Goal: Task Accomplishment & Management: Manage account settings

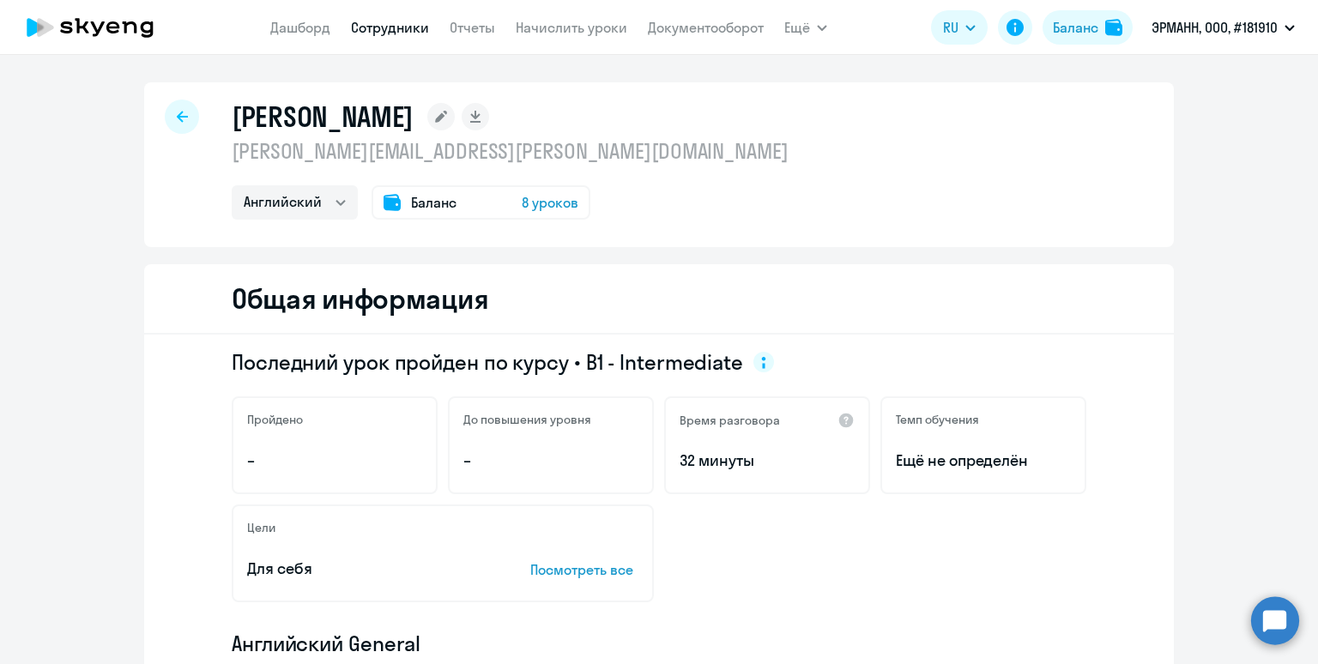
select select "english"
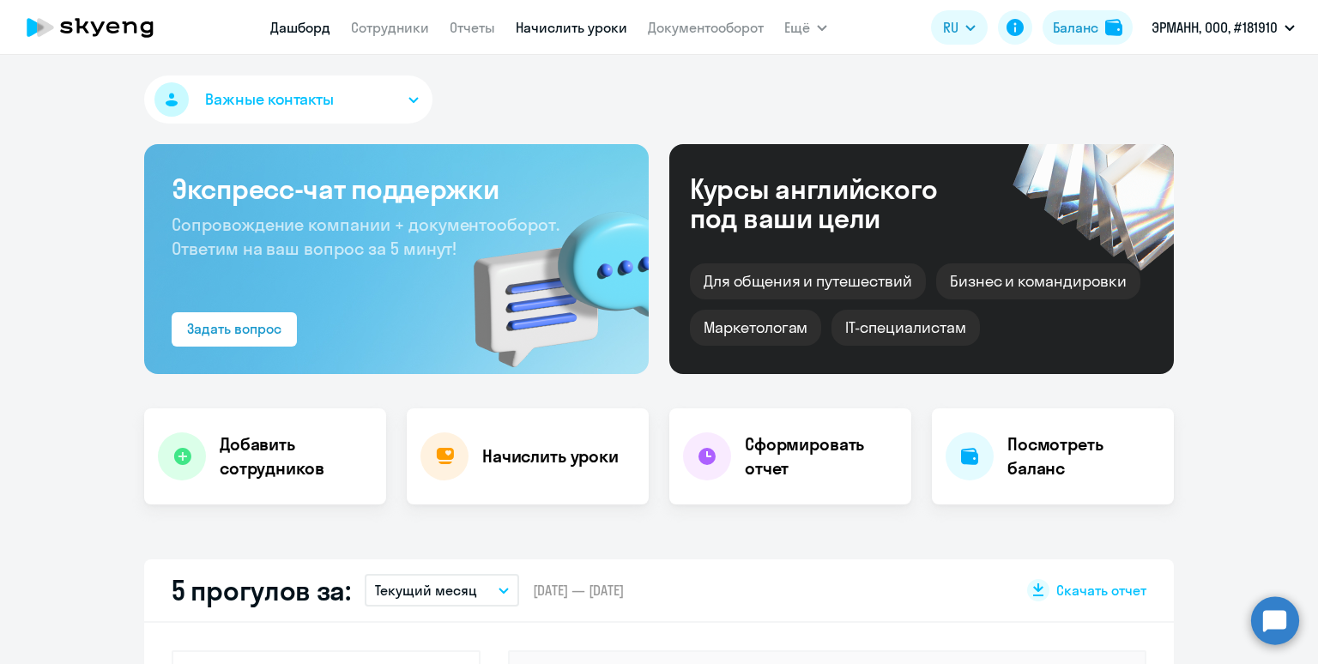
click at [522, 24] on link "Начислить уроки" at bounding box center [572, 27] width 112 height 17
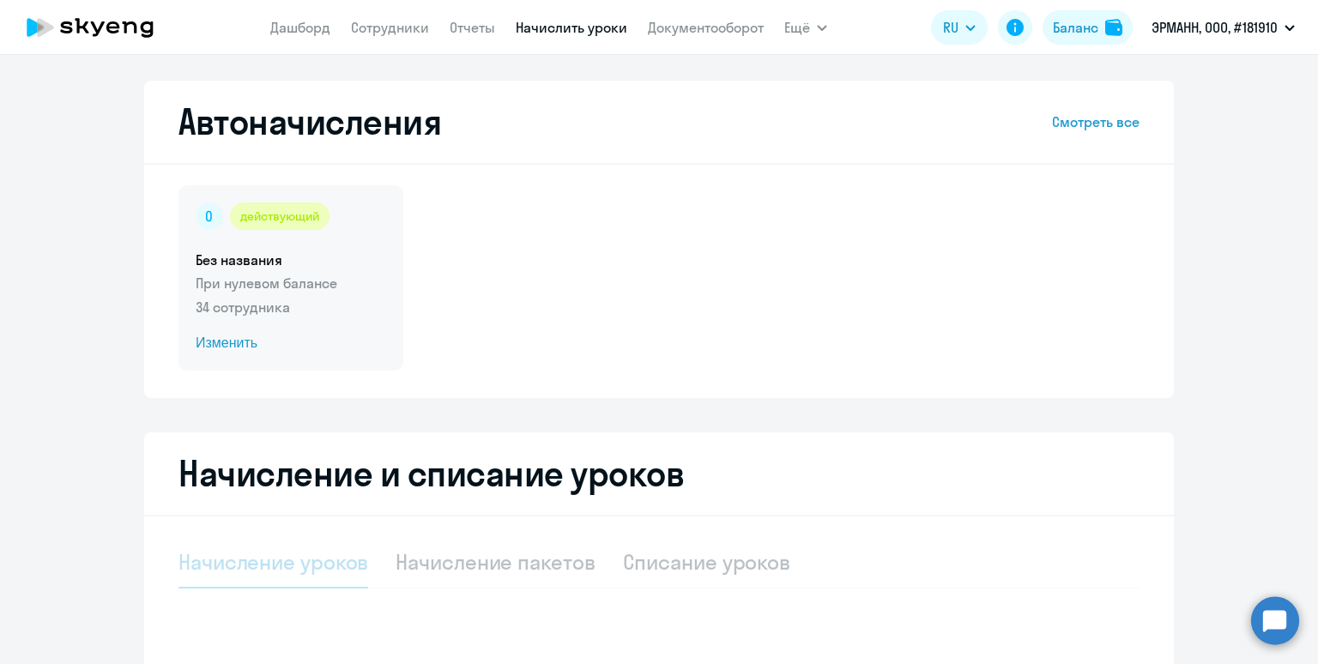
select select "10"
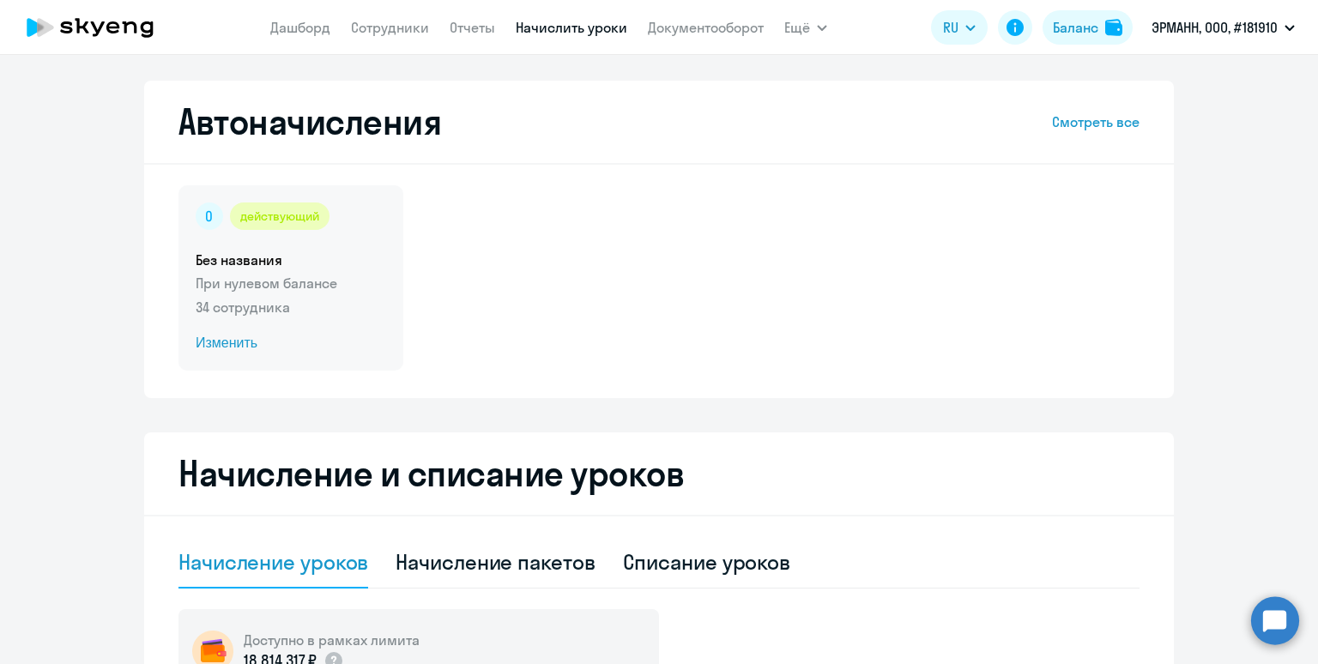
click at [355, 227] on div "действующий" at bounding box center [291, 215] width 190 height 27
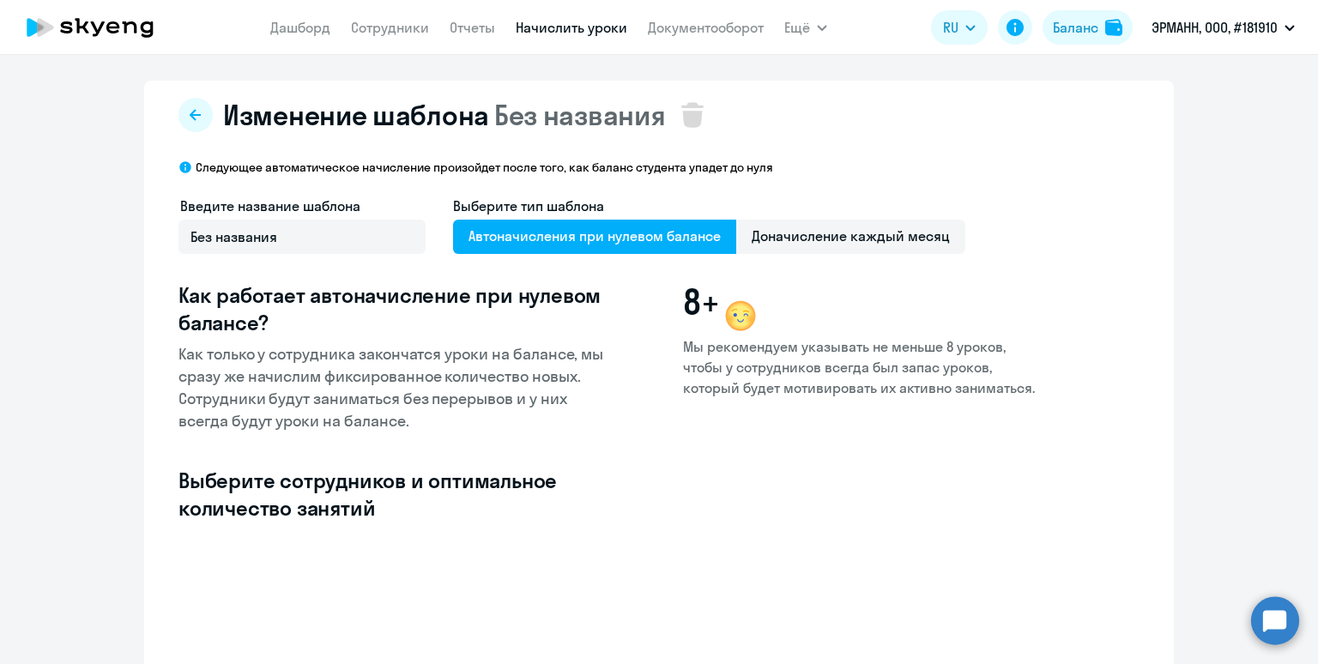
select select "10"
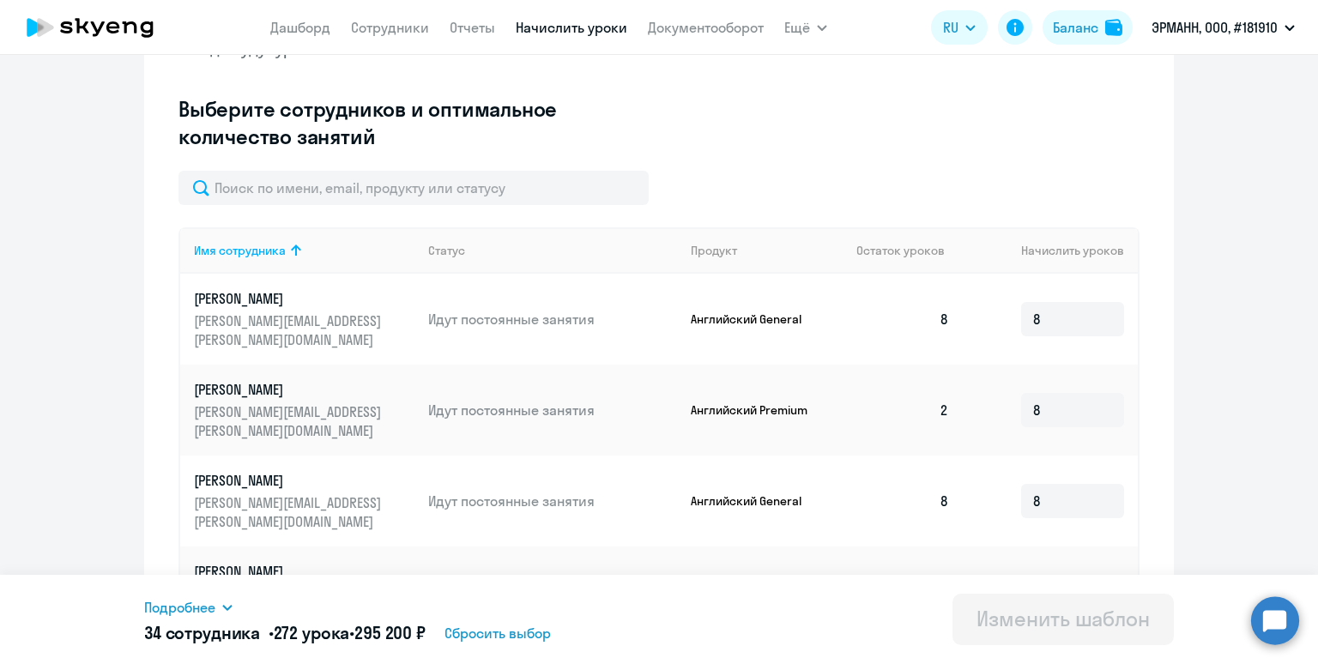
scroll to position [359, 0]
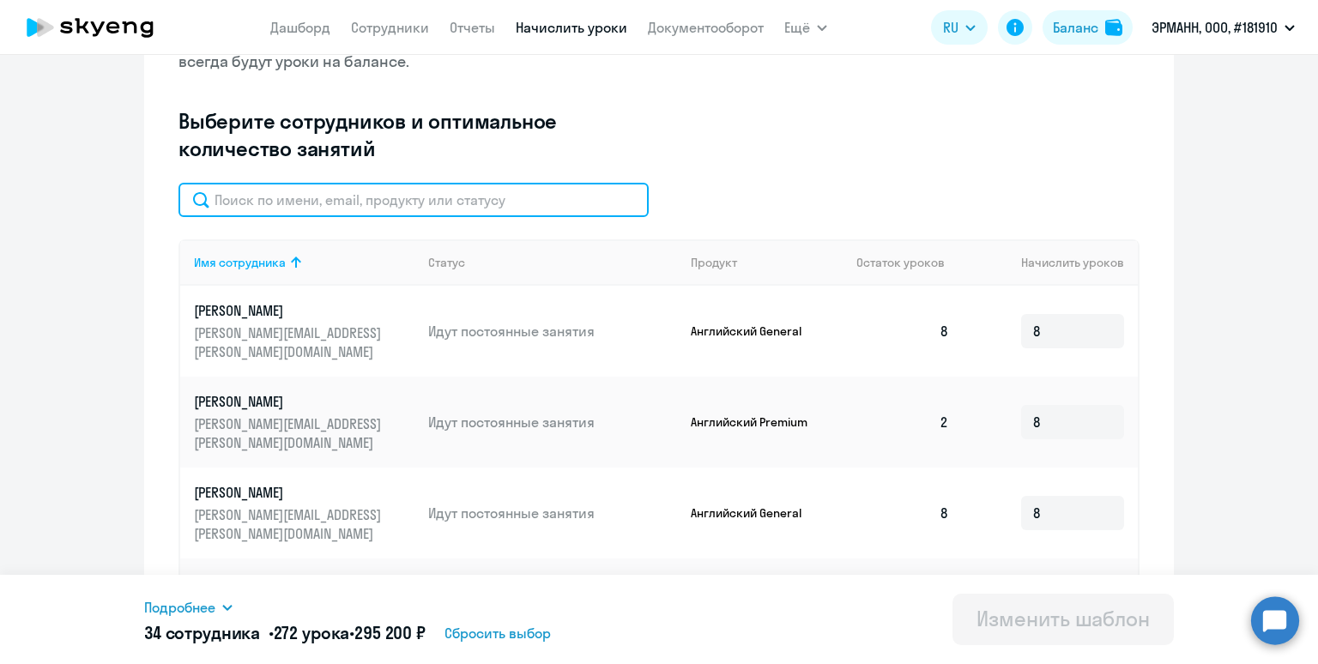
click at [456, 213] on input "text" at bounding box center [413, 200] width 470 height 34
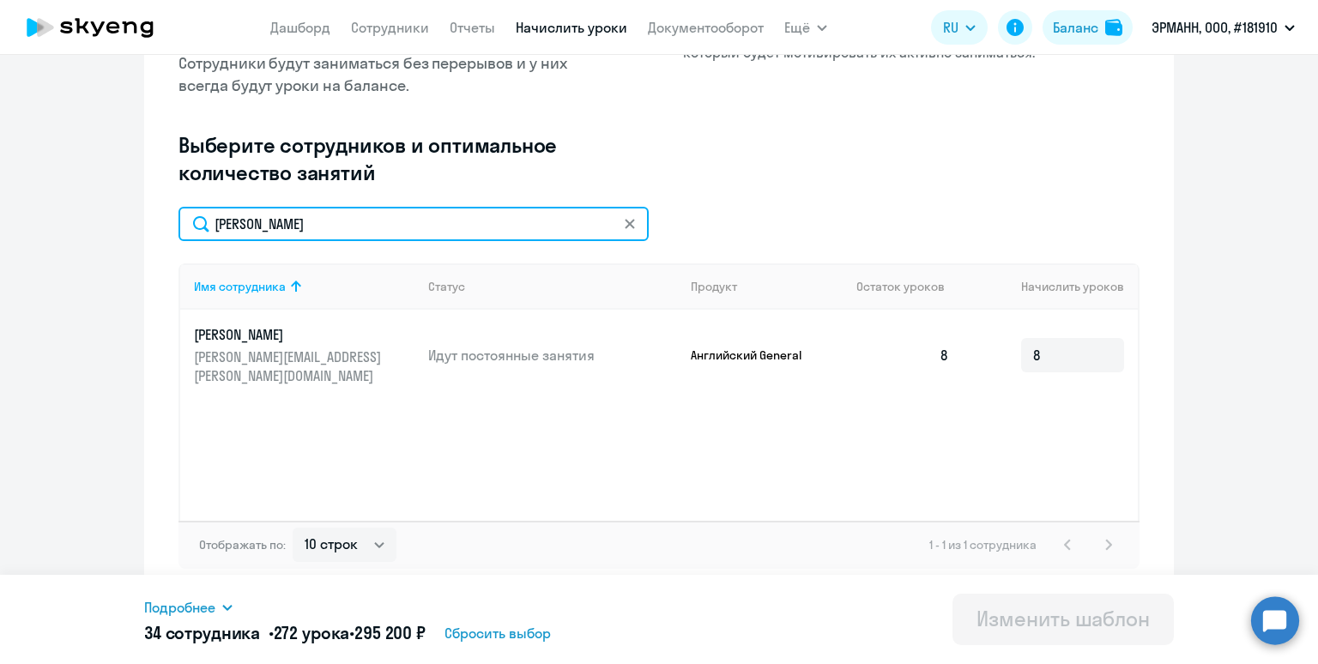
drag, startPoint x: 341, startPoint y: 226, endPoint x: 132, endPoint y: 217, distance: 209.5
click at [132, 217] on ng-component "Изменение шаблона Без названия Следующее автоматическое начисление произойдет п…" at bounding box center [659, 170] width 1318 height 851
type input "тихомиро"
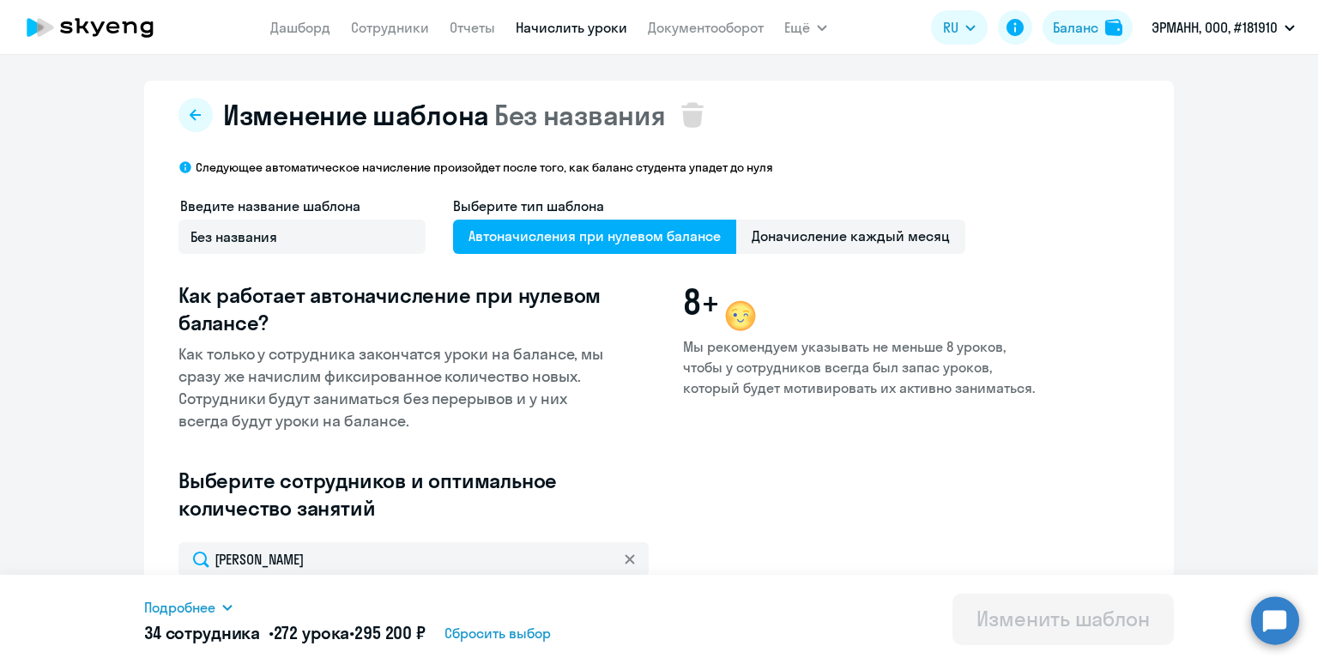
scroll to position [7, 0]
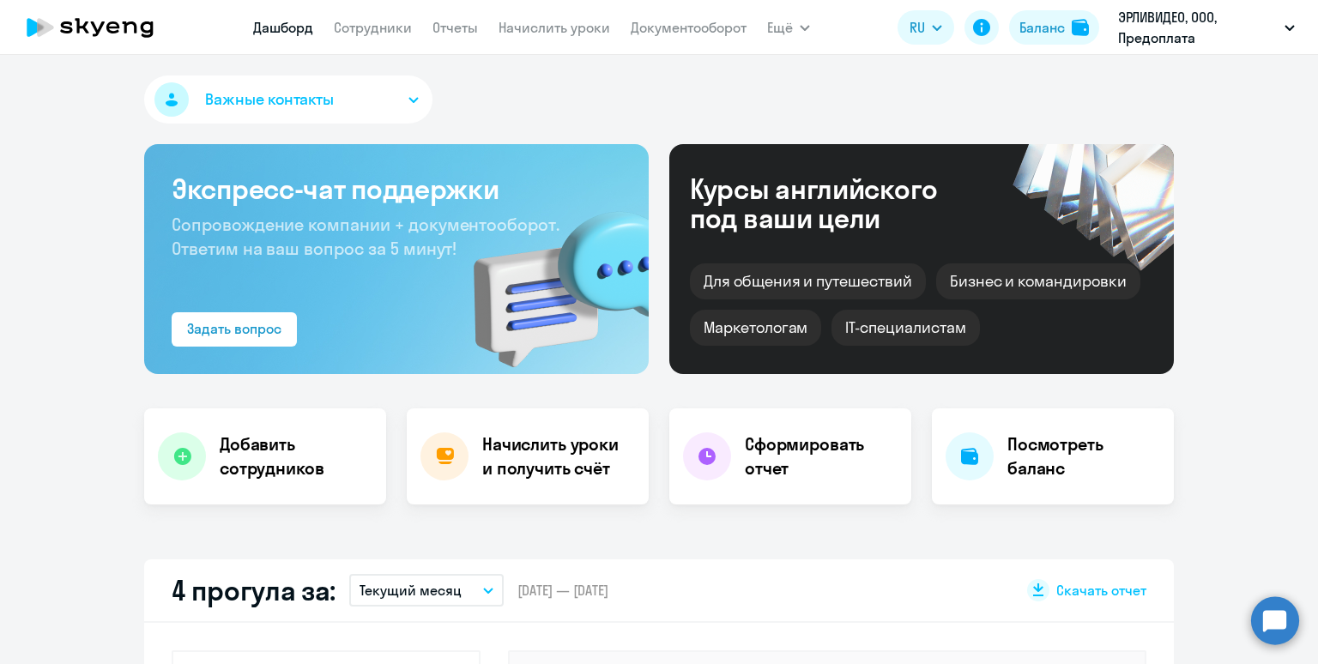
select select "30"
click at [505, 29] on link "Начислить уроки" at bounding box center [554, 27] width 112 height 17
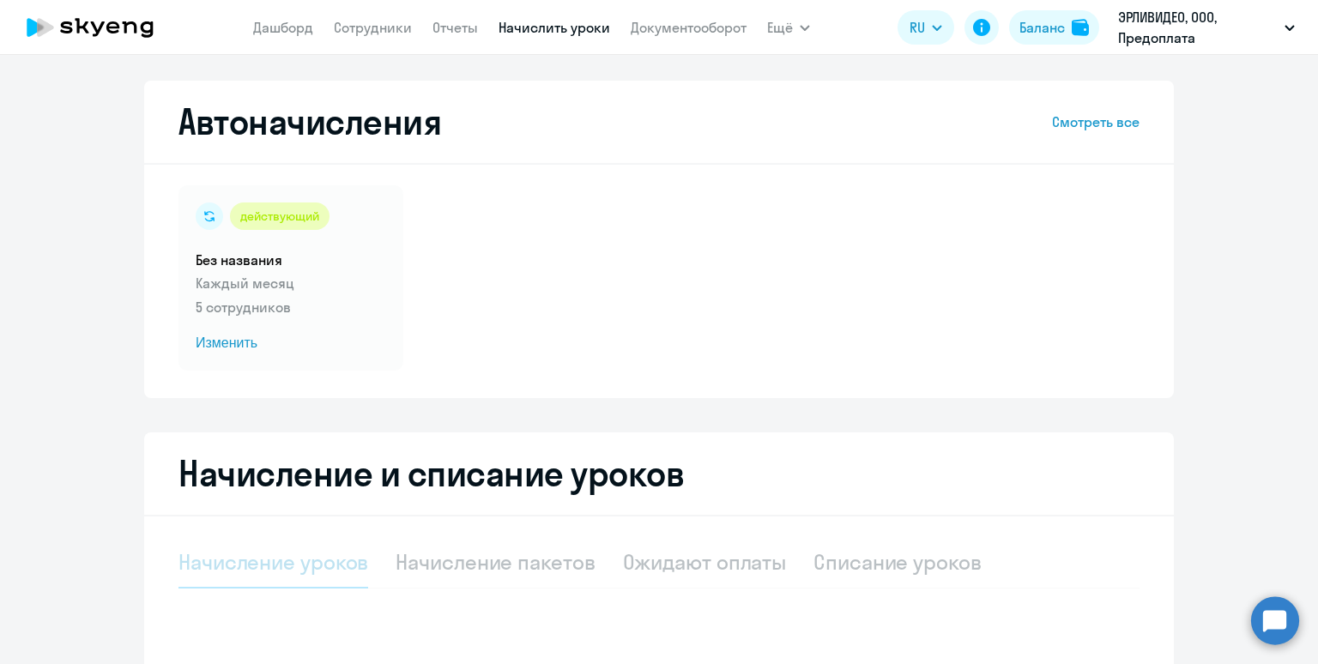
select select "10"
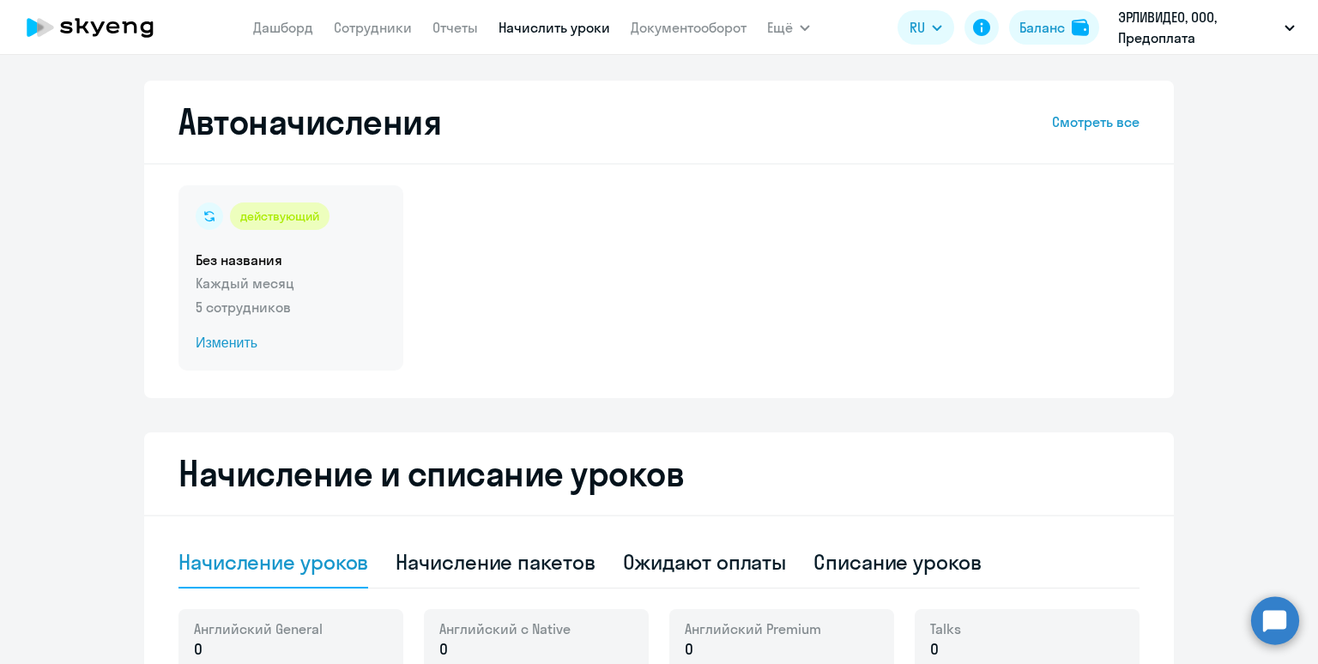
click at [318, 297] on p "5 сотрудников" at bounding box center [291, 307] width 190 height 21
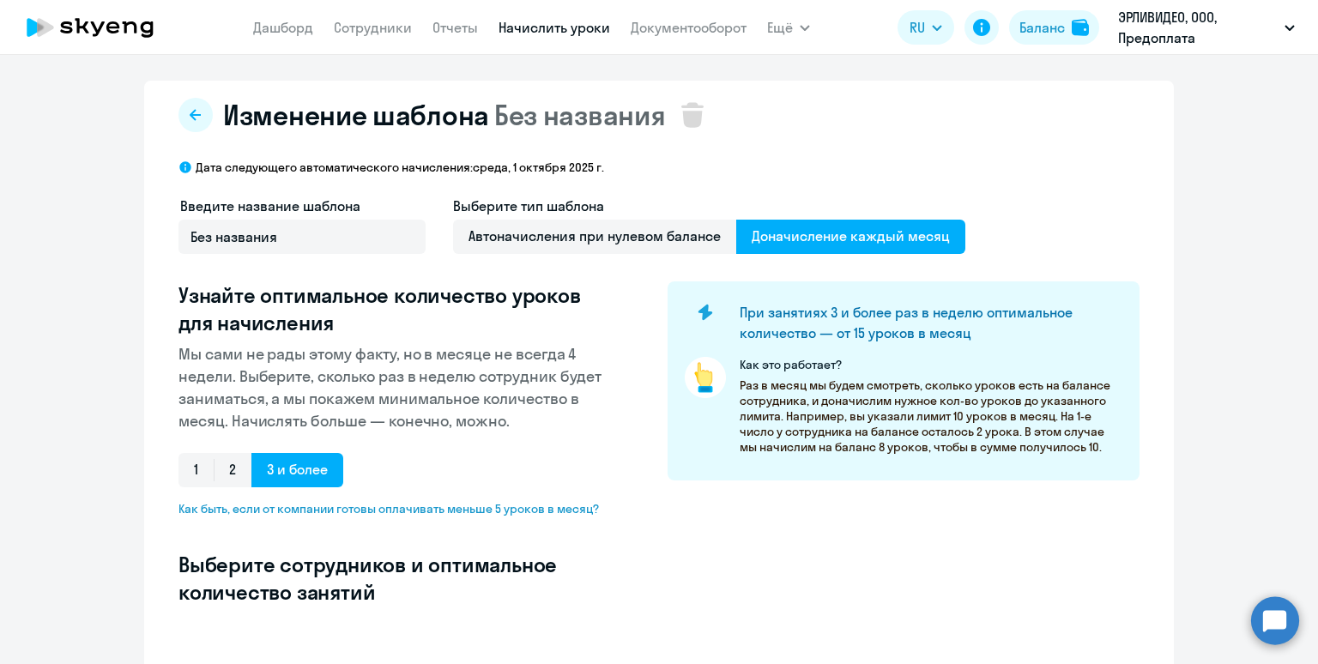
select select "10"
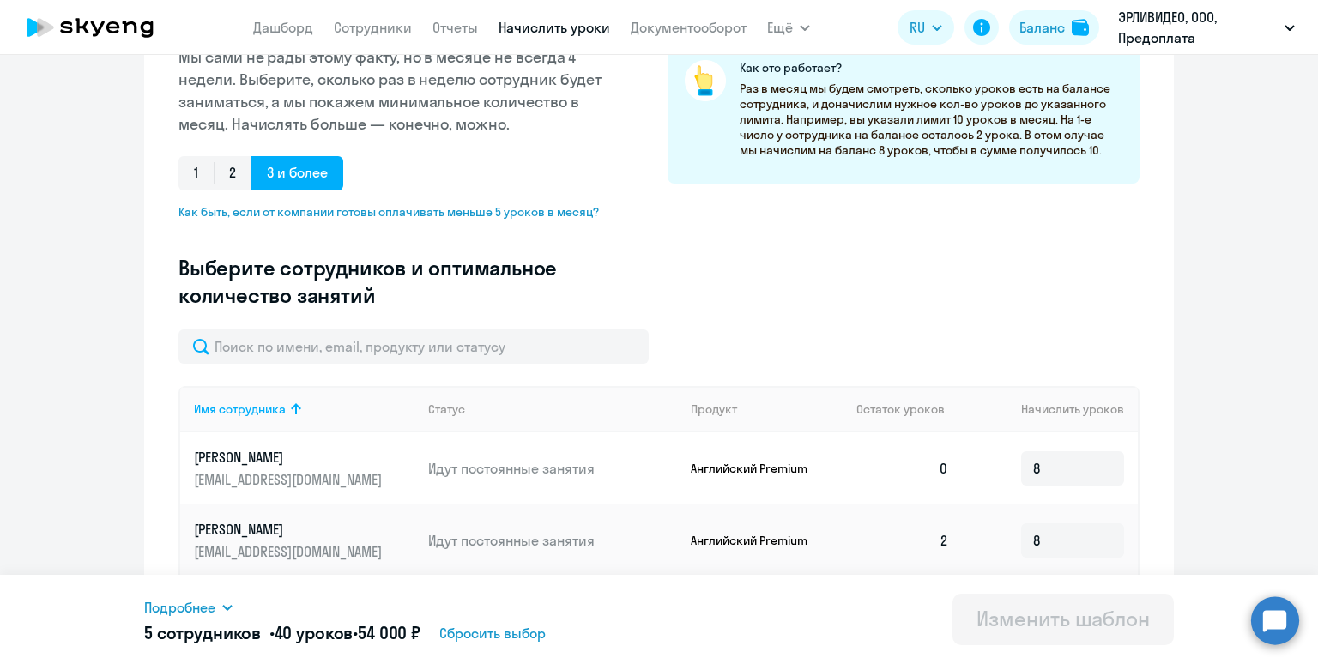
scroll to position [212, 0]
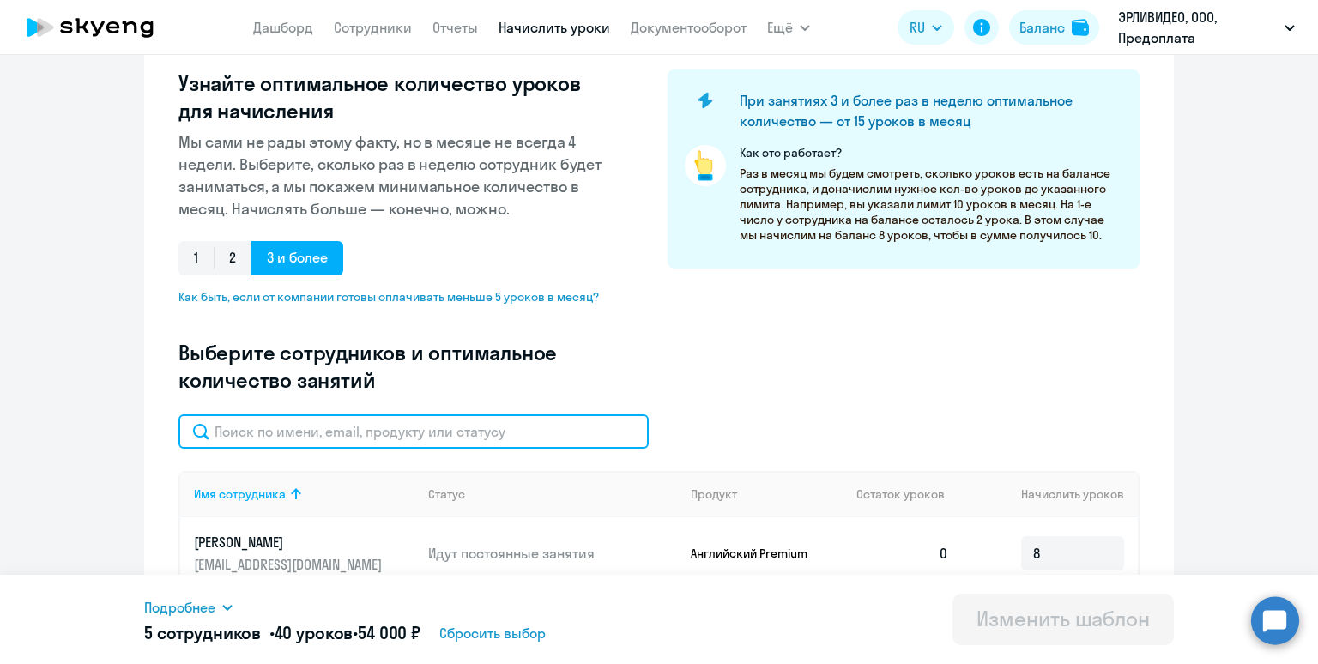
click at [491, 428] on input "text" at bounding box center [413, 431] width 470 height 34
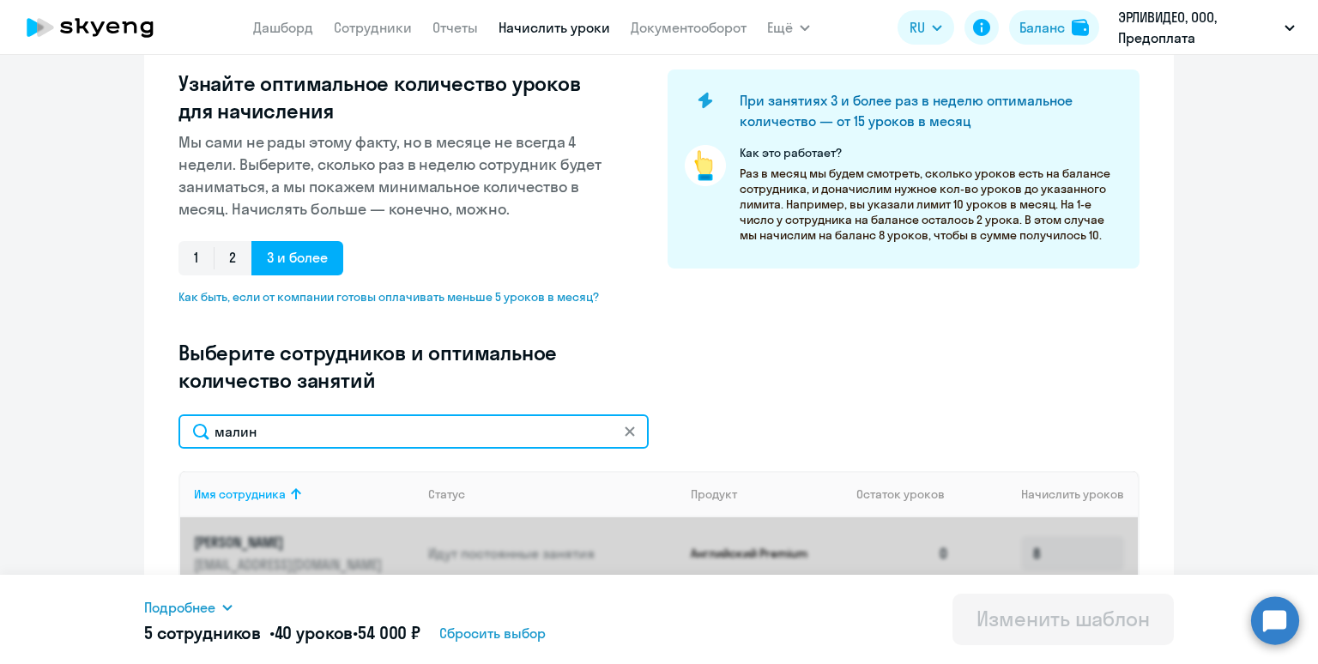
type input "малина"
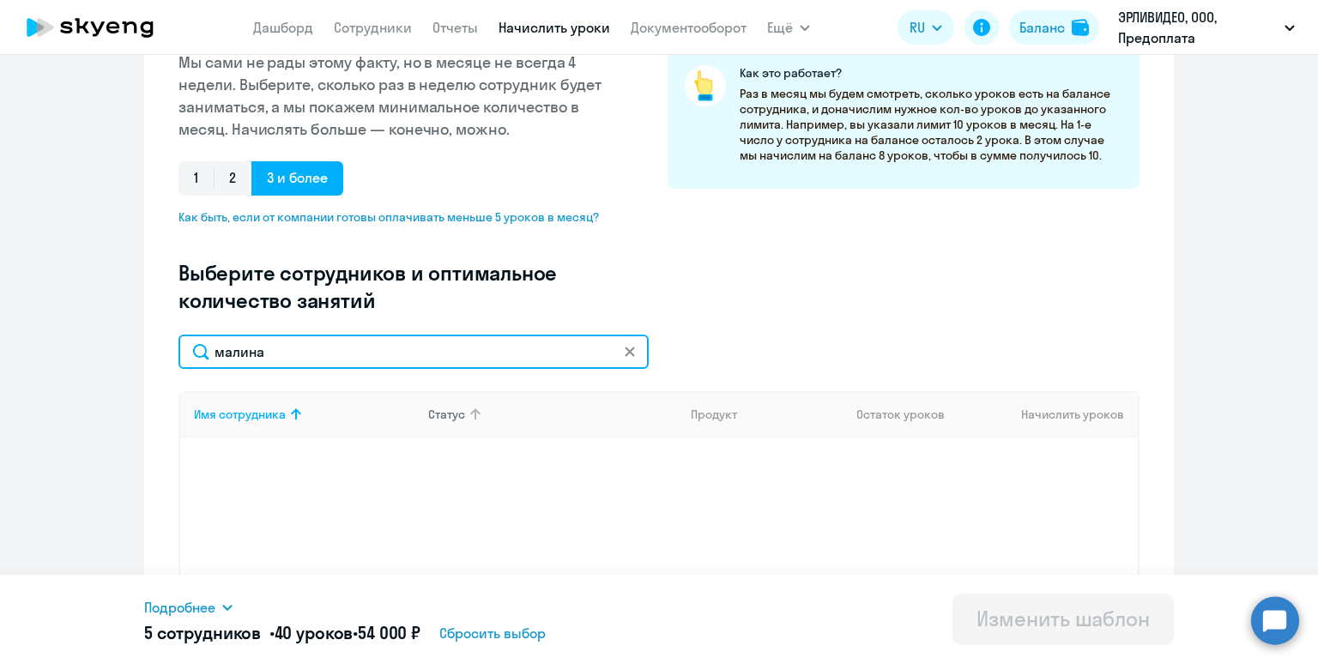
scroll to position [377, 0]
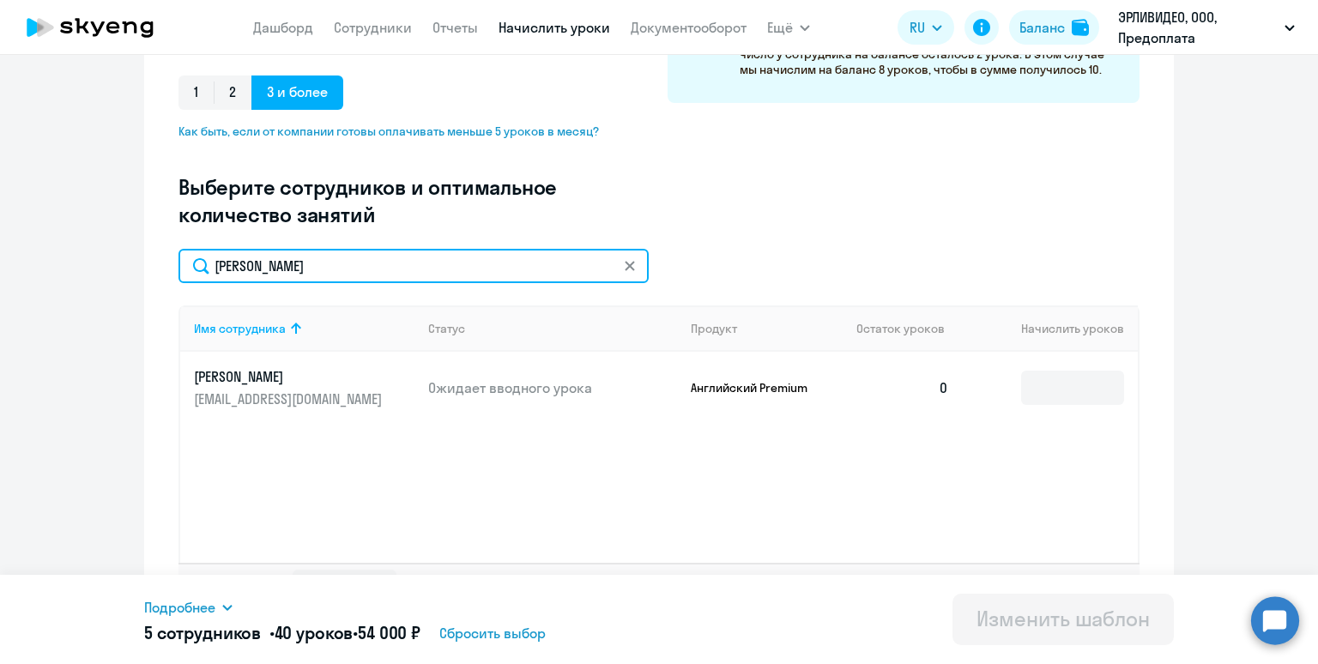
type input "елена"
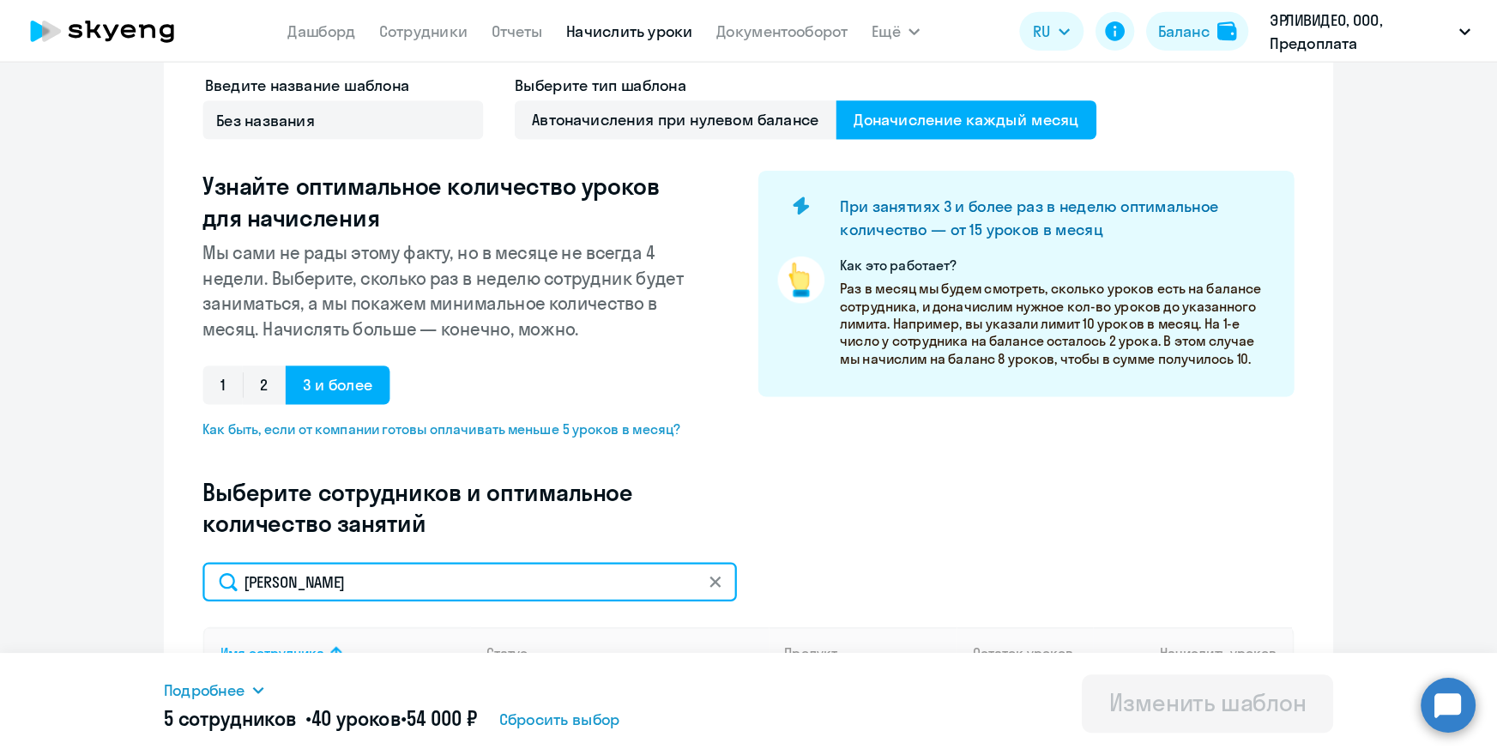
scroll to position [0, 0]
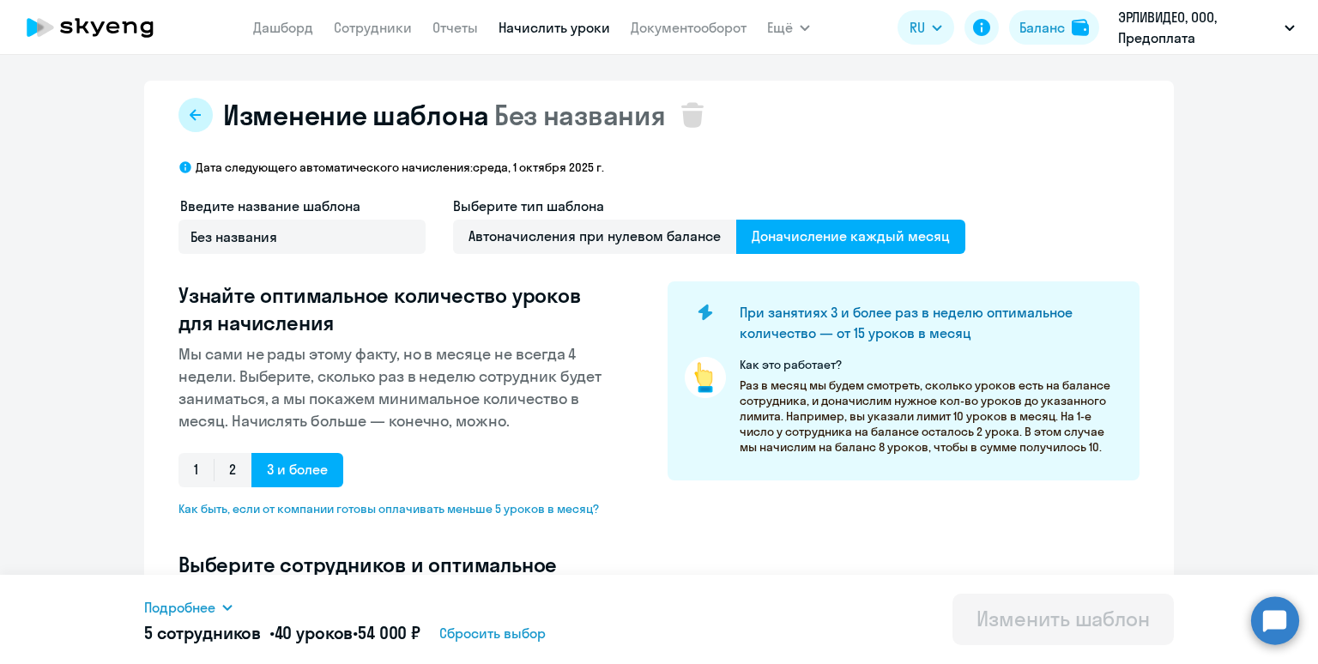
click at [196, 116] on icon at bounding box center [196, 115] width 14 height 14
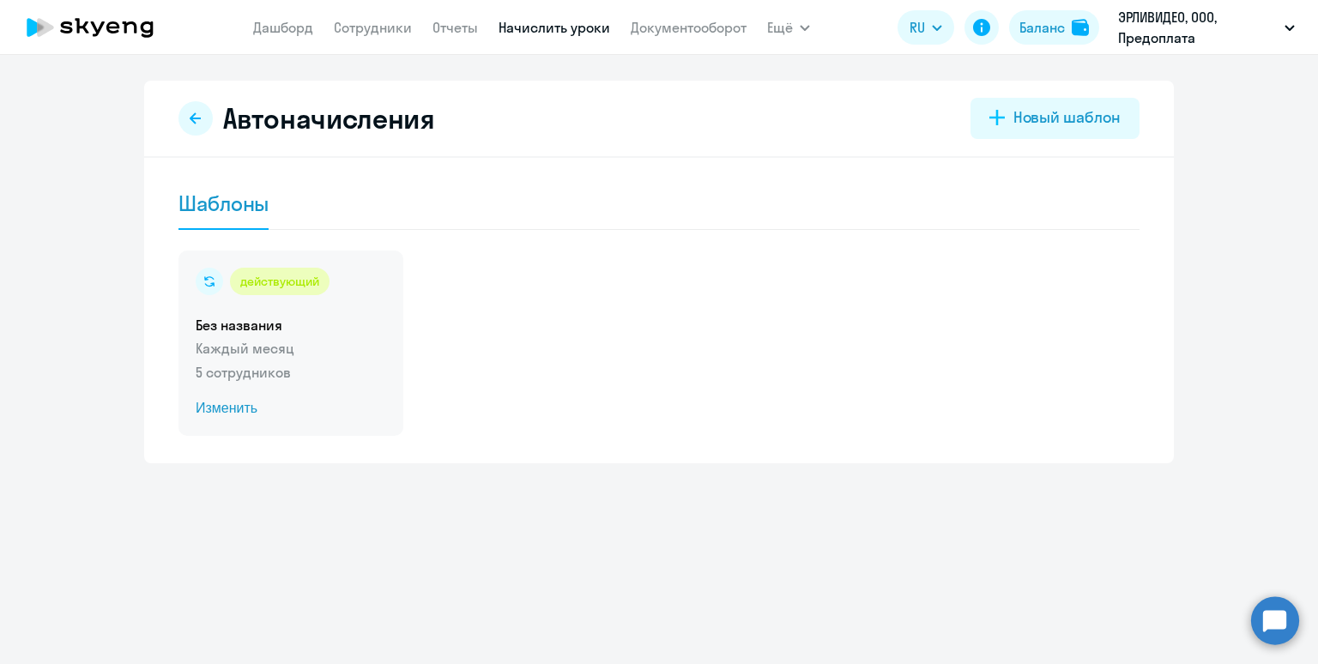
click at [345, 359] on div "действующий Без названия Каждый месяц 5 сотрудников Изменить" at bounding box center [290, 342] width 225 height 185
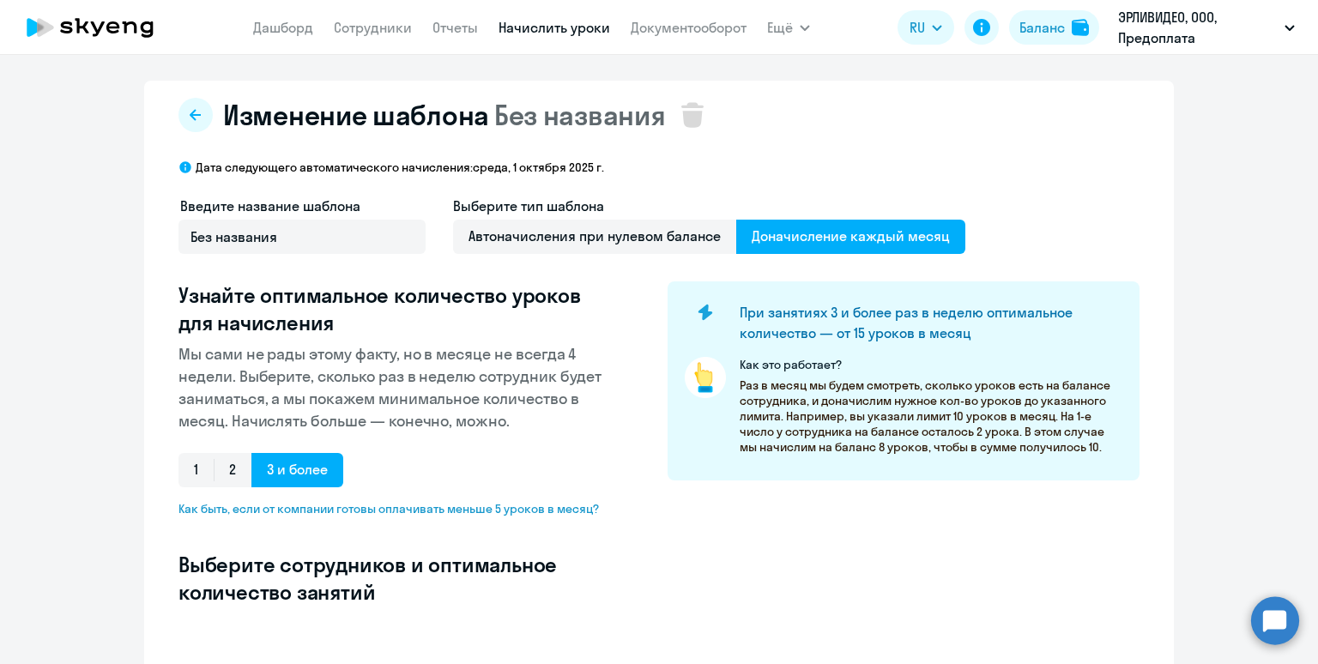
select select "10"
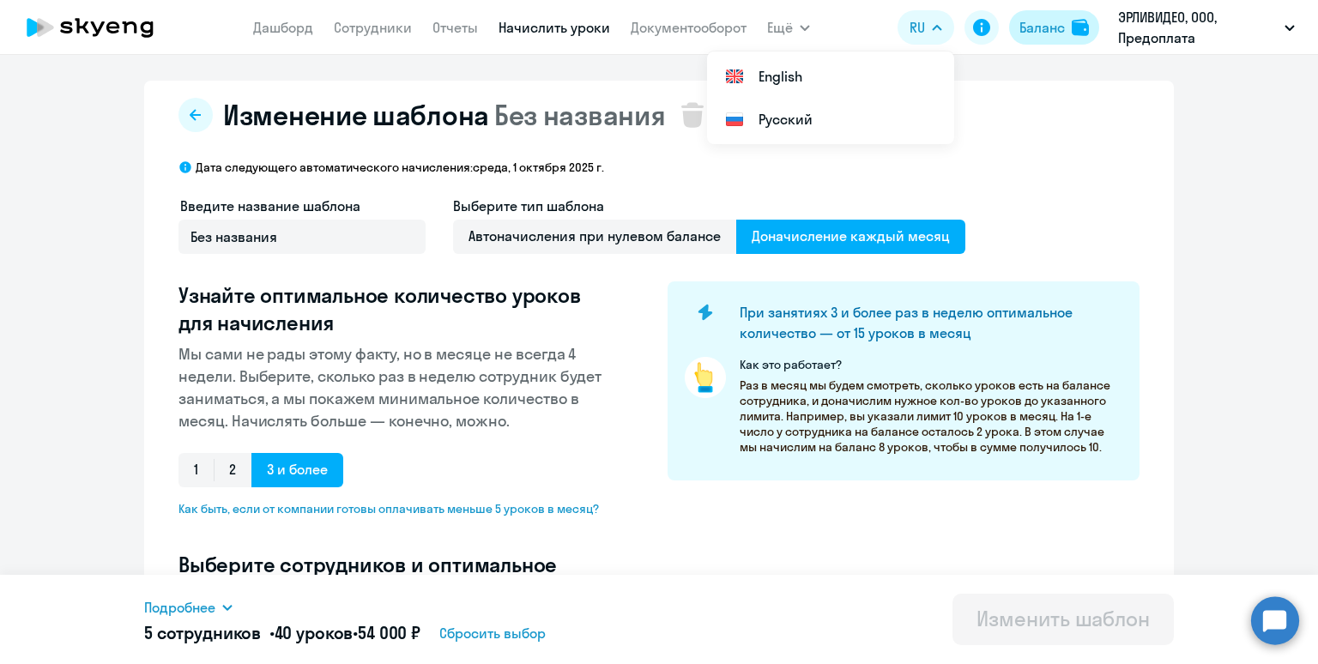
click at [1030, 25] on div "Баланс" at bounding box center [1041, 27] width 45 height 21
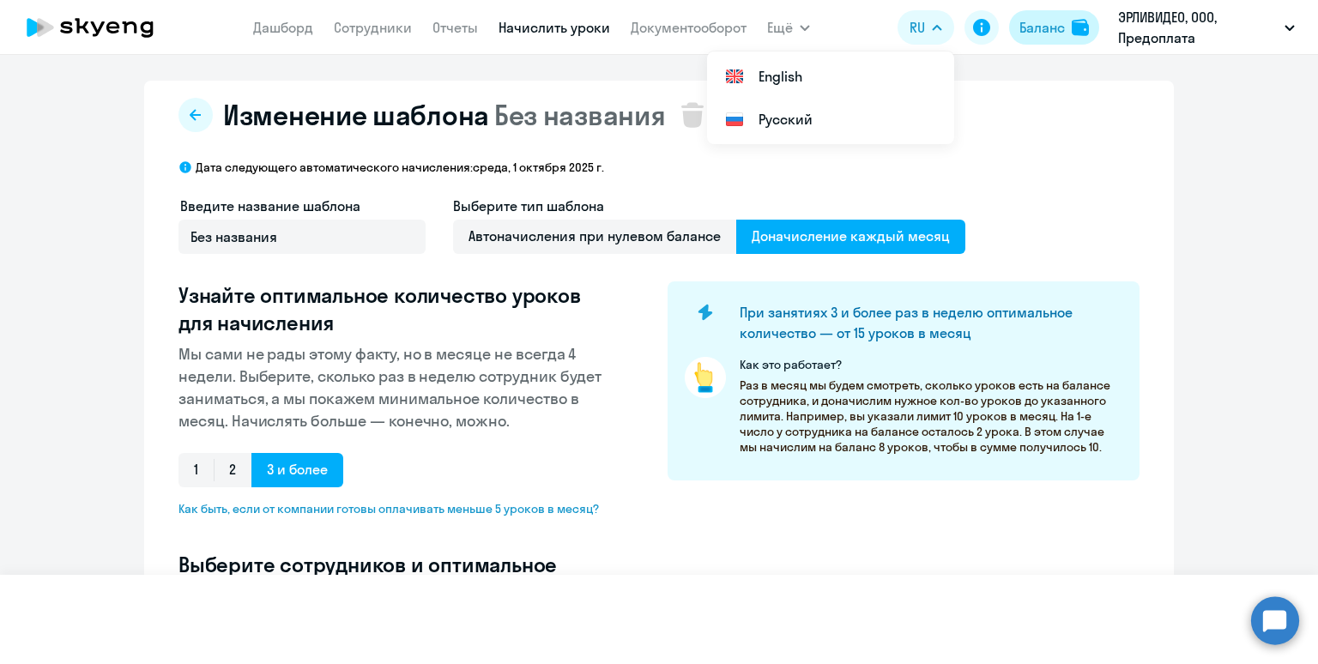
select select "english_adult_not_native_speaker_premium"
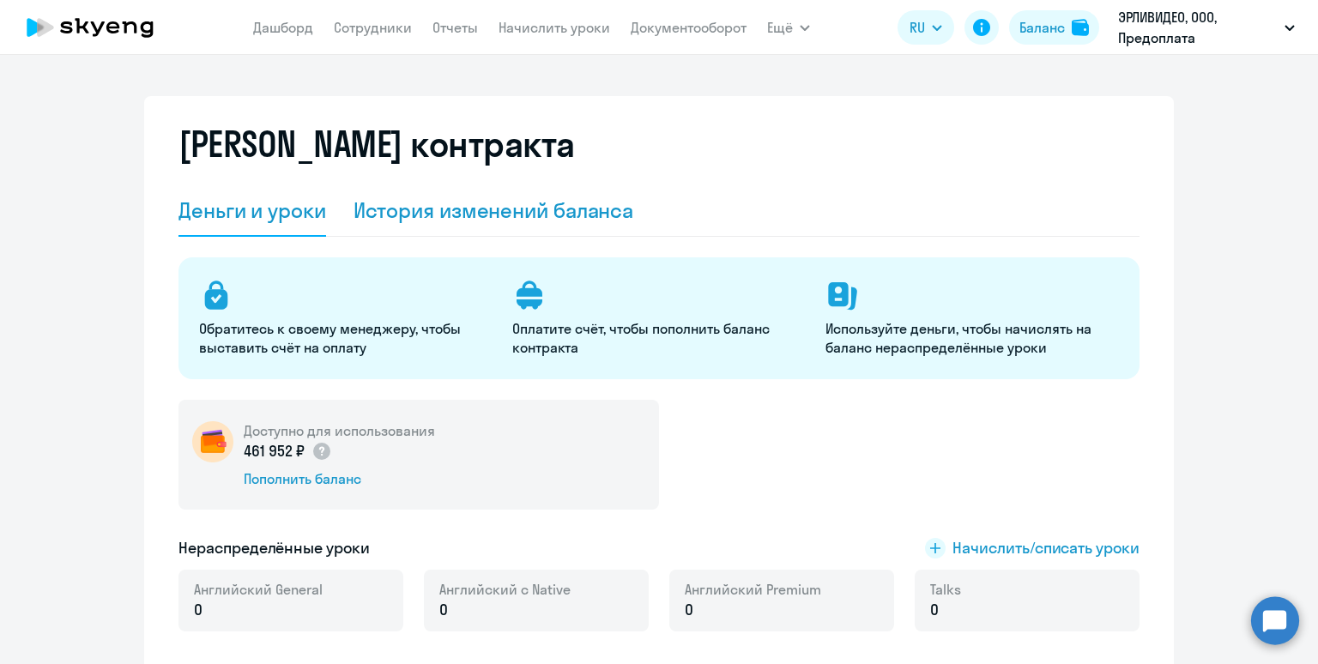
click at [621, 205] on div "История изменений баланса" at bounding box center [493, 209] width 280 height 27
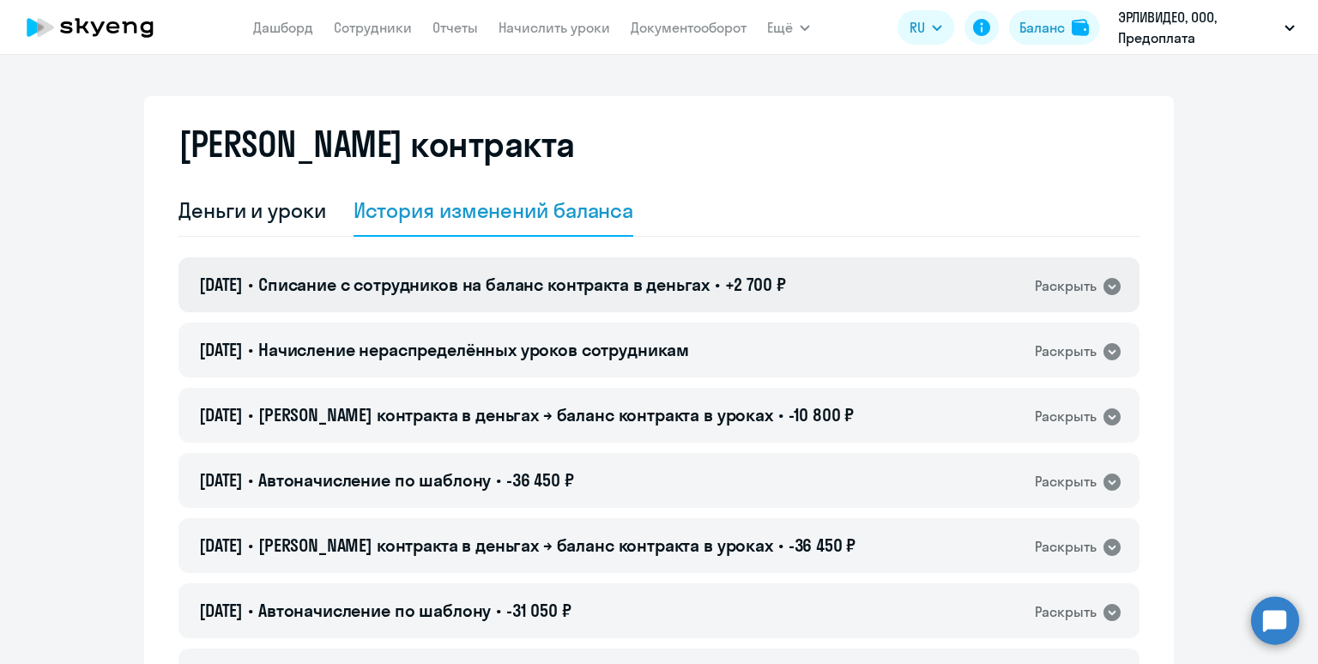
click at [640, 281] on span "Списание с сотрудников на баланс контракта в деньгах" at bounding box center [483, 284] width 451 height 21
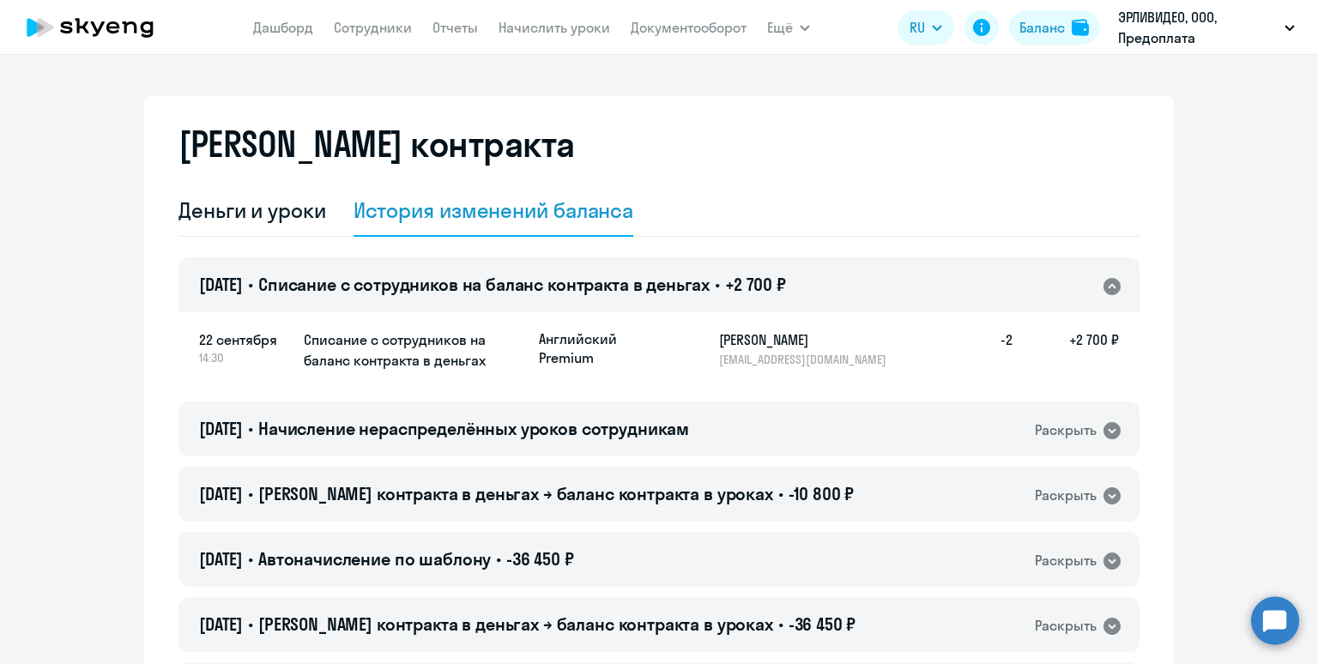
click at [640, 281] on span "Списание с сотрудников на баланс контракта в деньгах" at bounding box center [483, 284] width 451 height 21
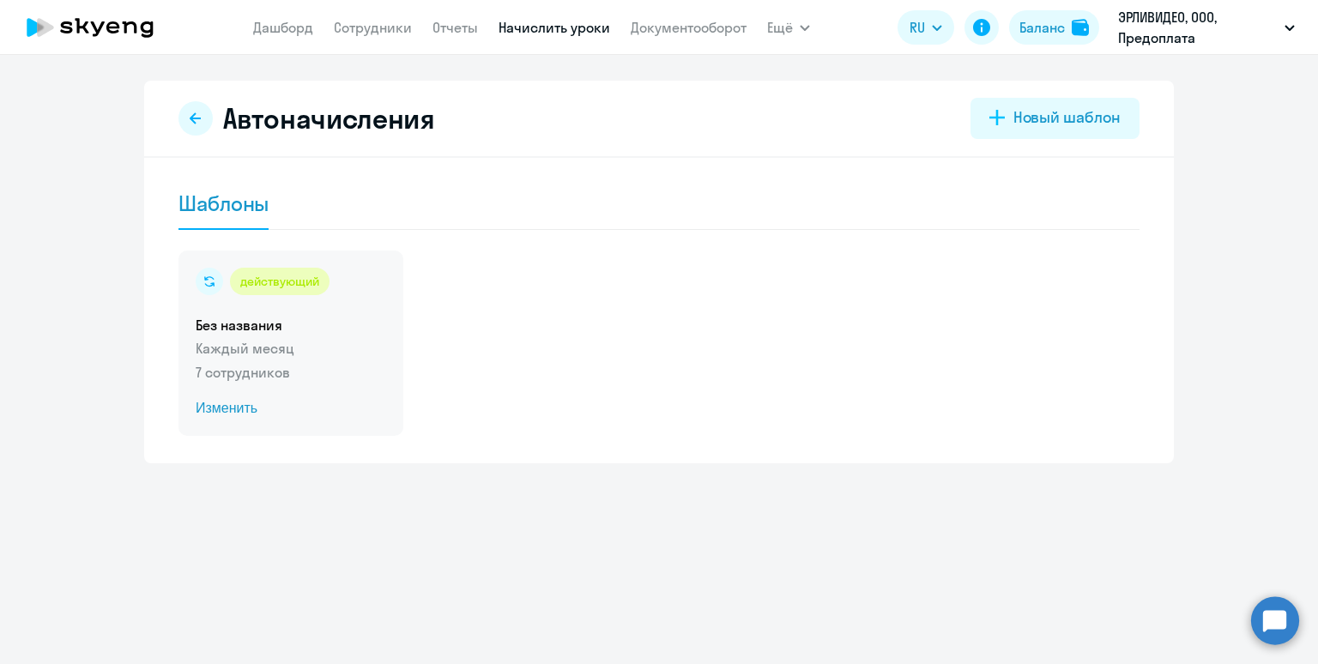
click at [344, 313] on div "действующий Без названия Каждый месяц 7 сотрудников Изменить" at bounding box center [290, 342] width 225 height 185
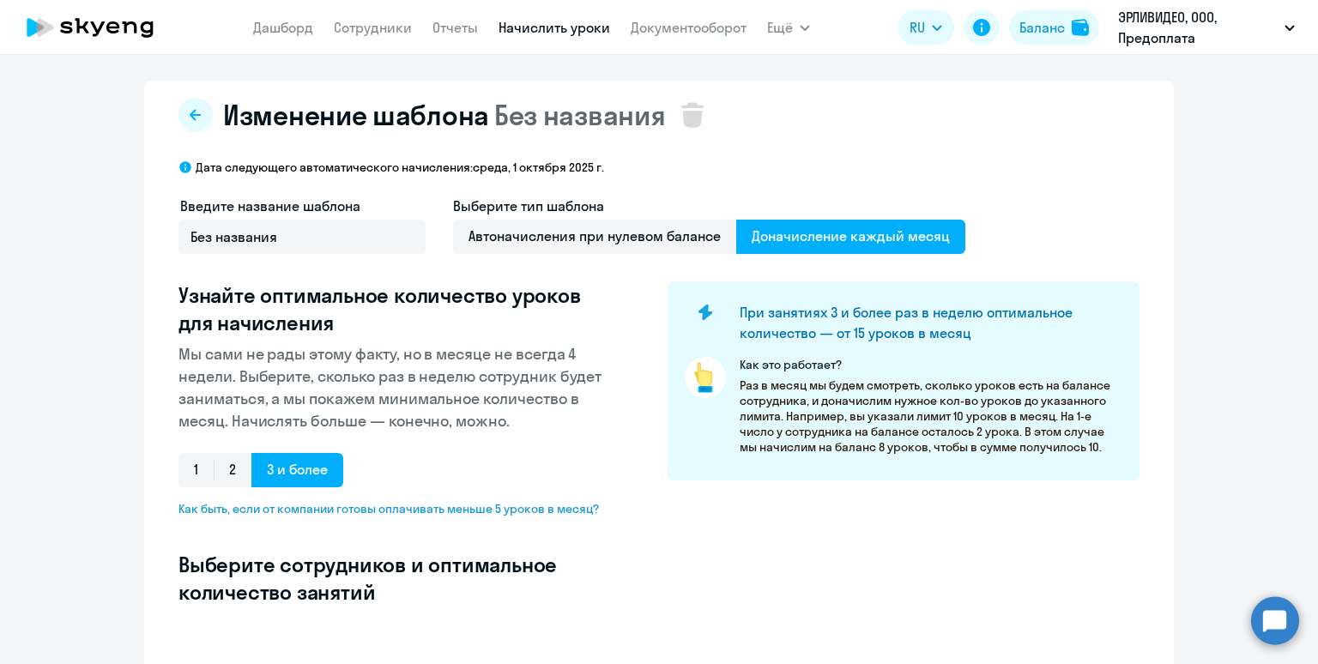
select select "10"
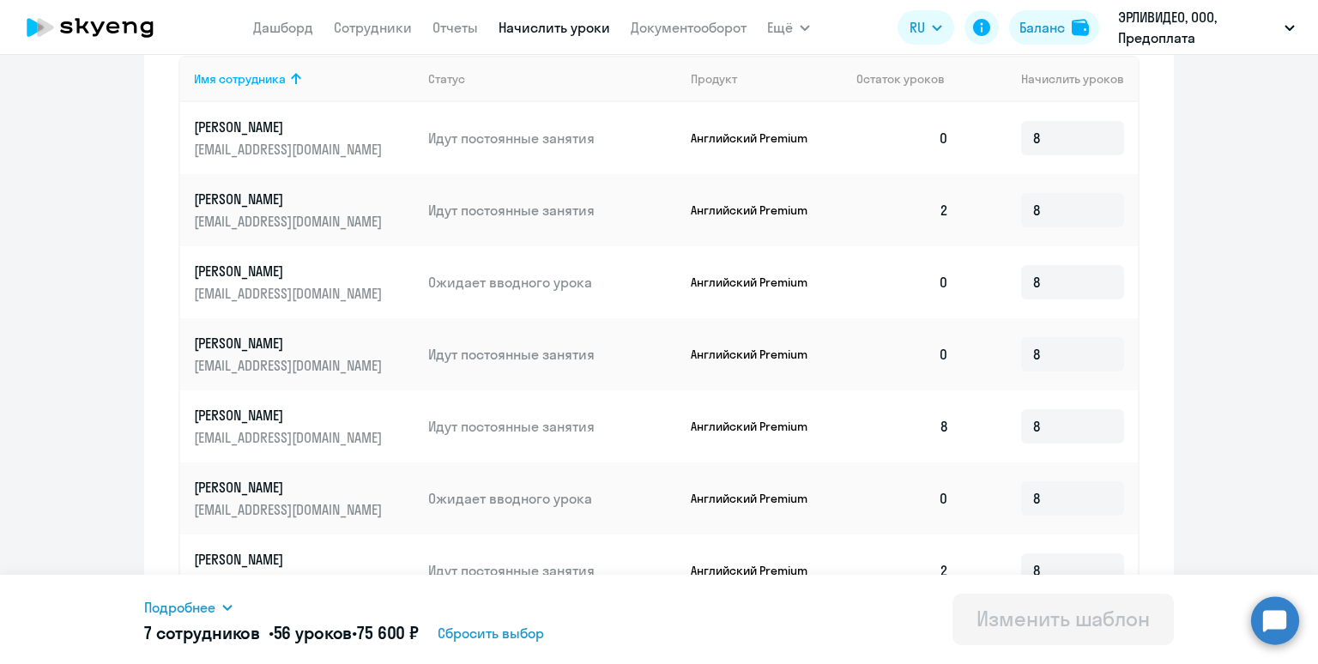
scroll to position [630, 0]
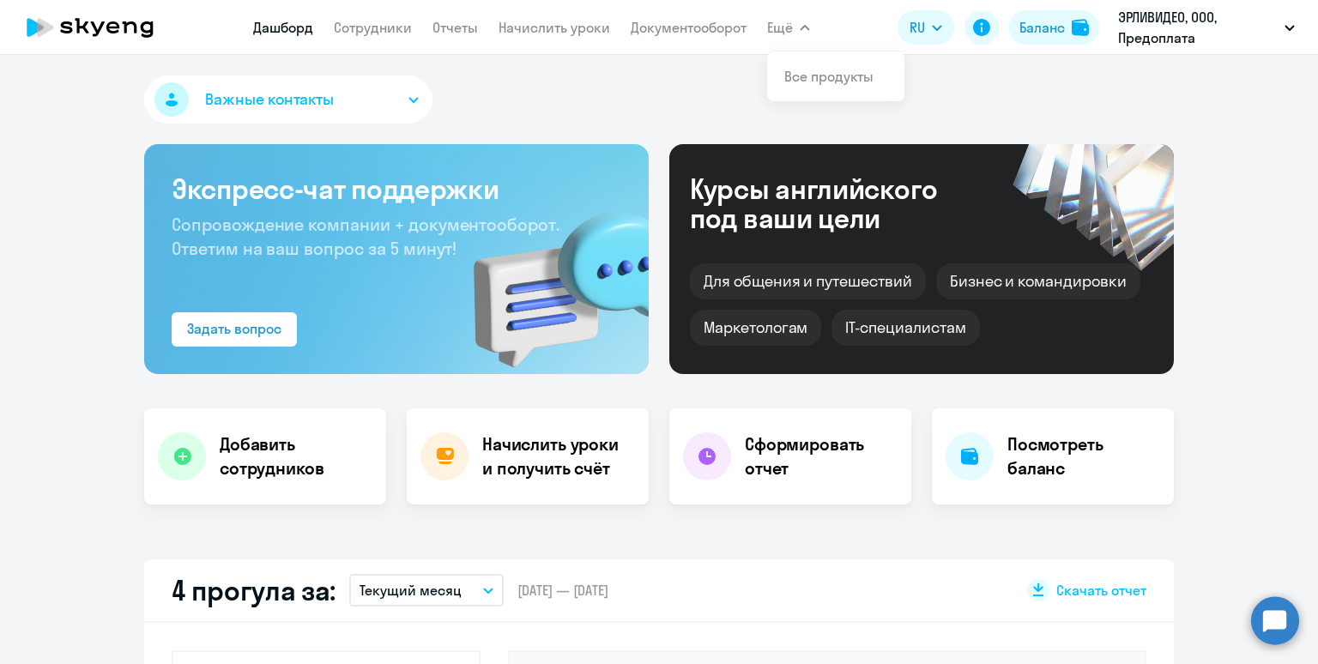
select select "30"
click at [529, 31] on link "Начислить уроки" at bounding box center [554, 27] width 112 height 17
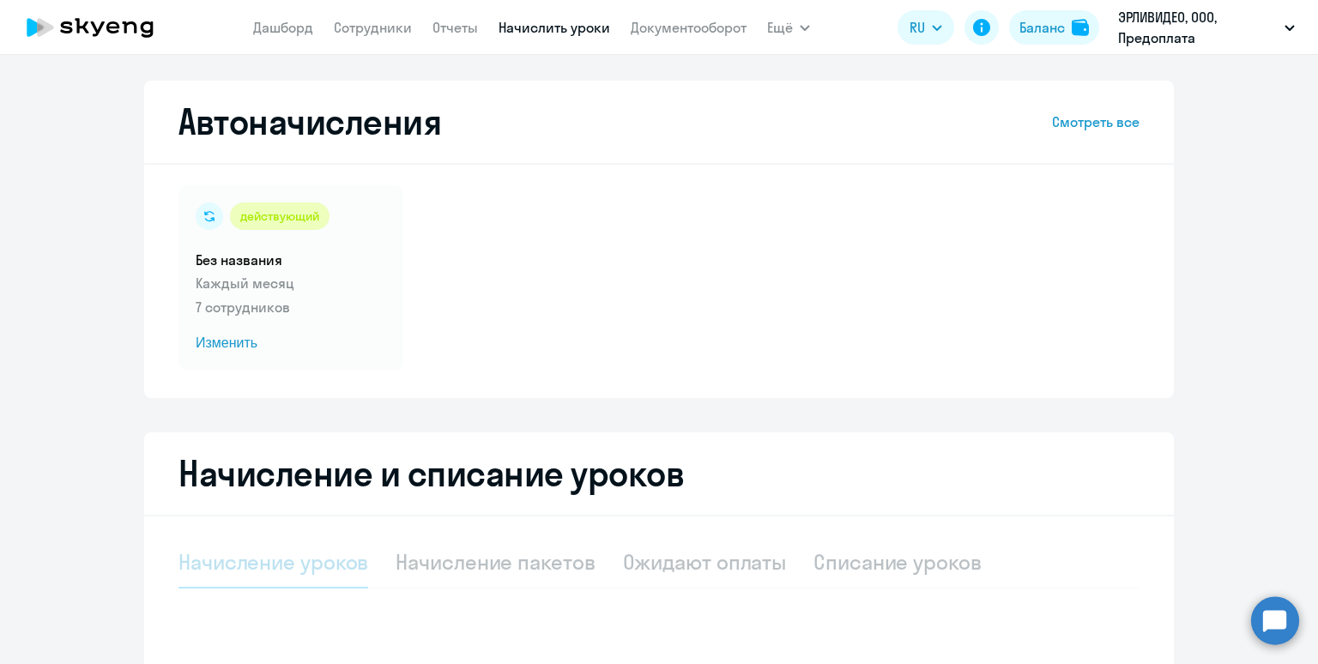
select select "10"
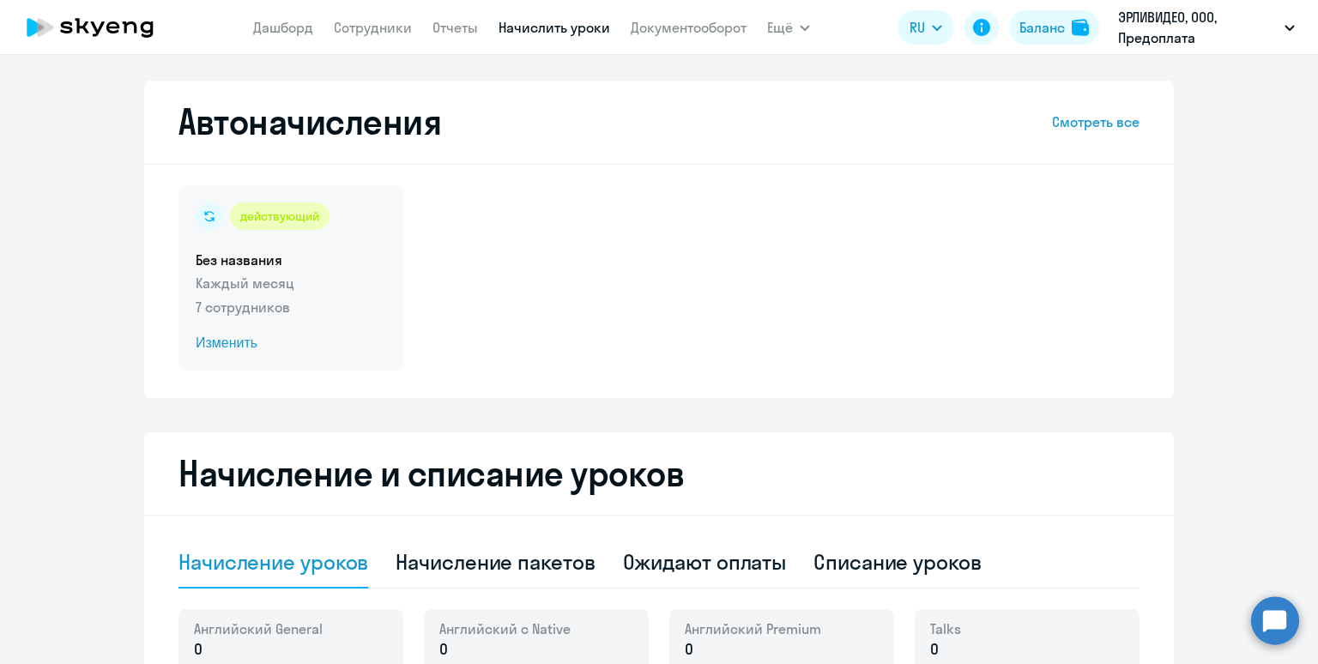
click at [328, 273] on p "Каждый месяц" at bounding box center [291, 283] width 190 height 21
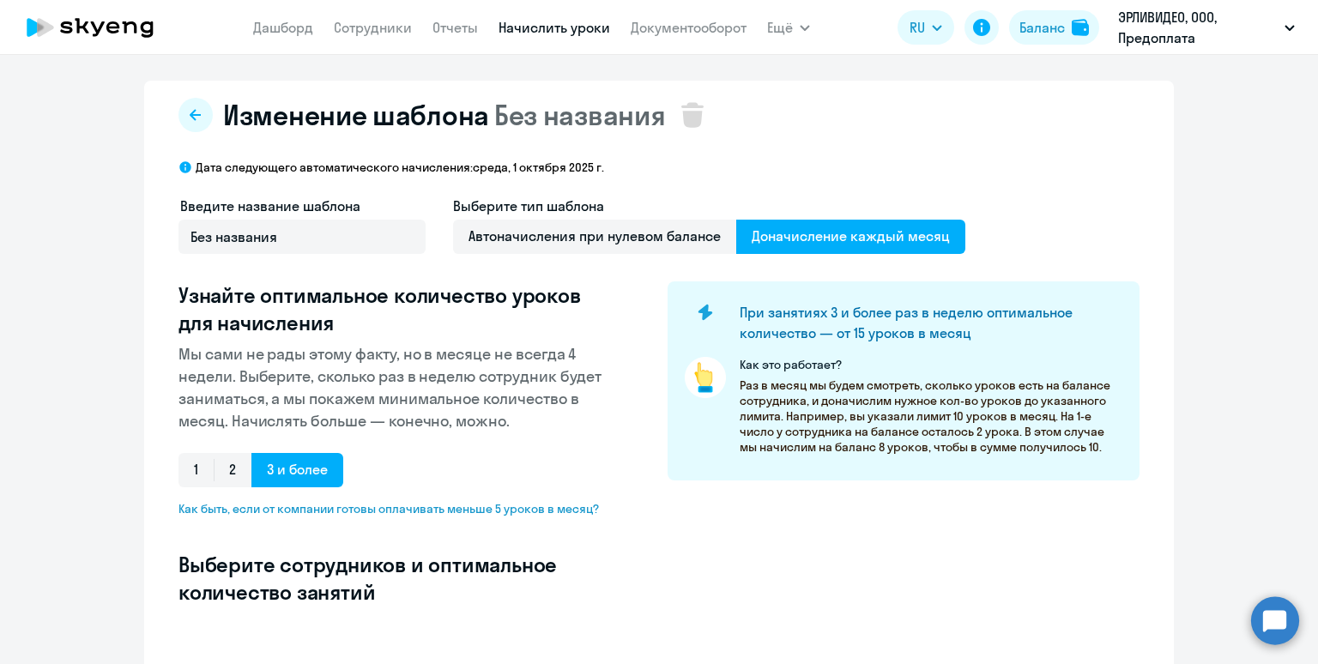
select select "10"
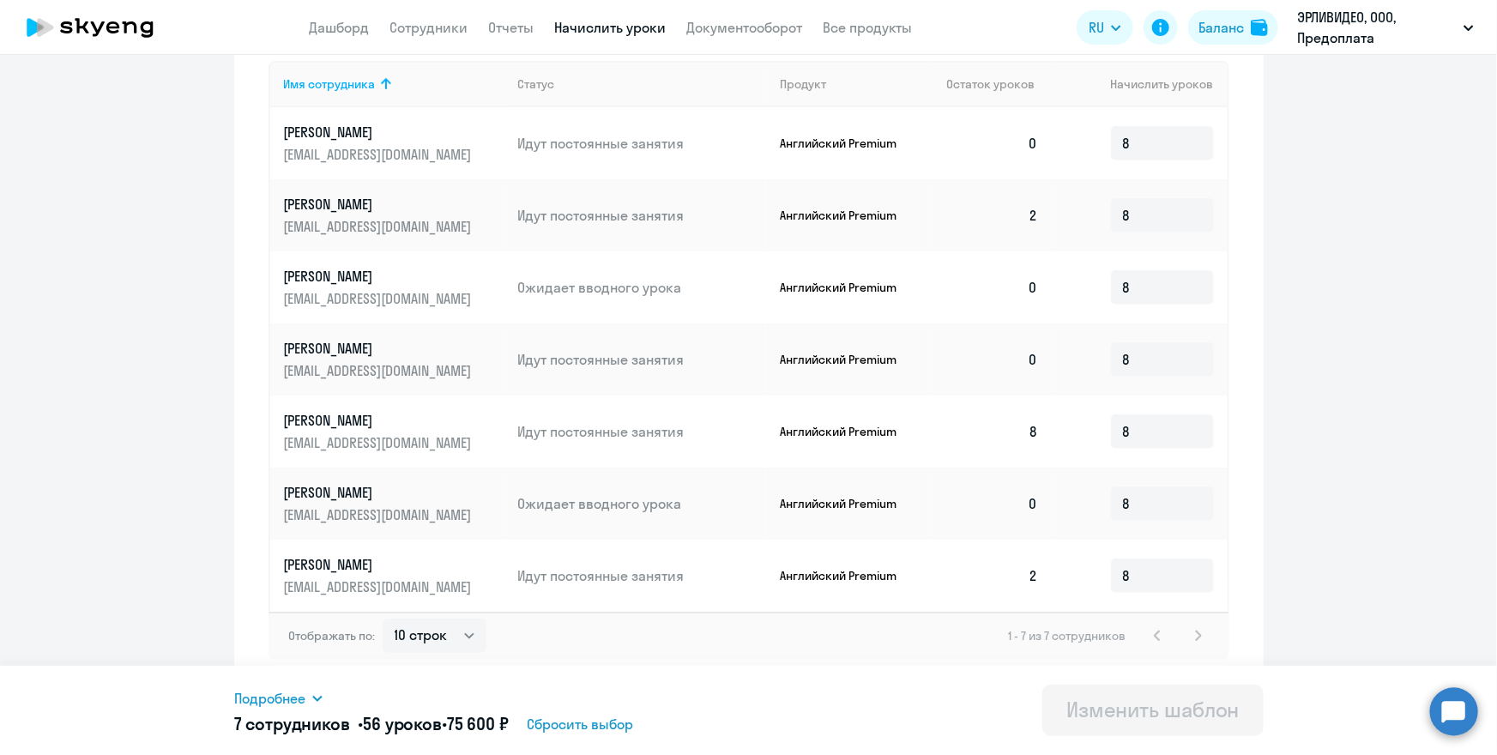
scroll to position [622, 0]
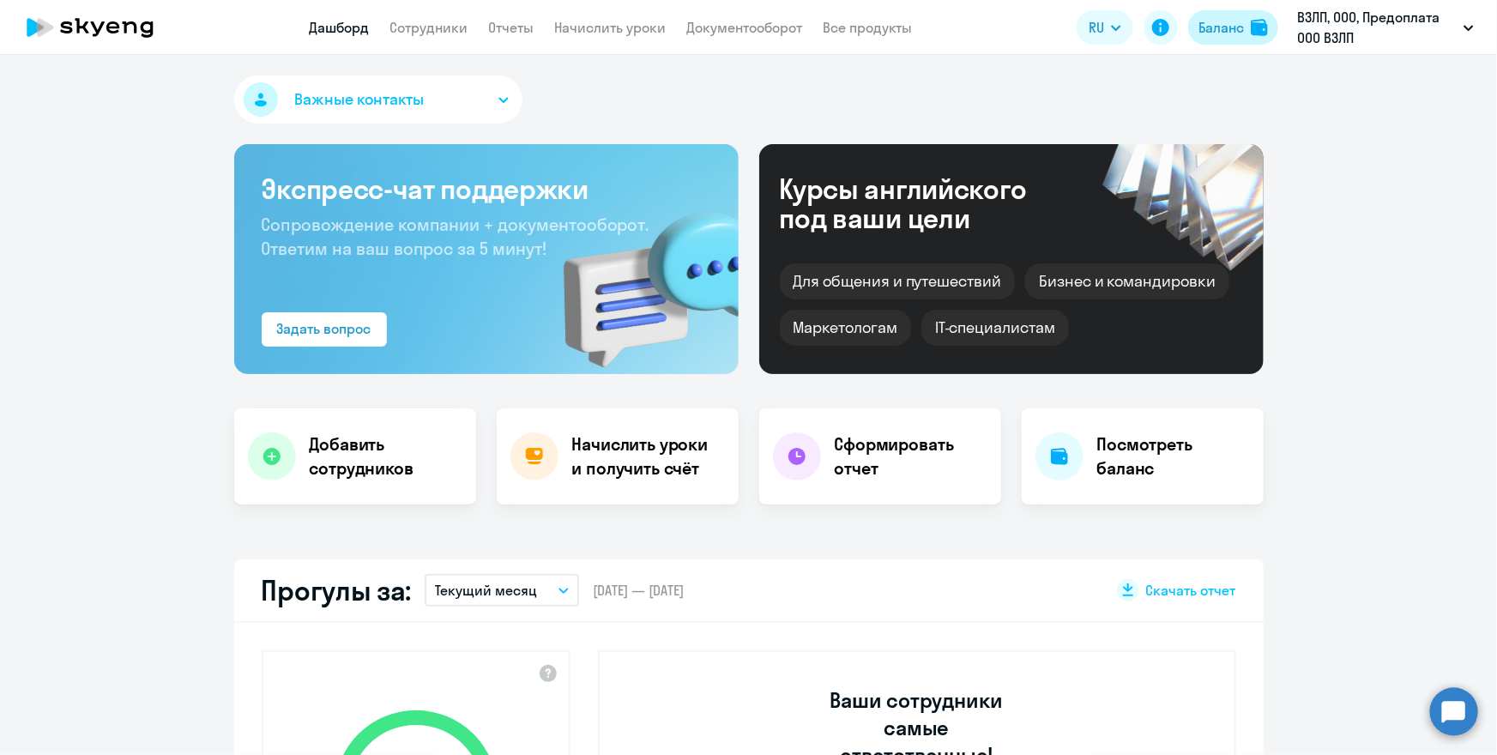
click at [1239, 28] on div "Баланс" at bounding box center [1220, 27] width 45 height 21
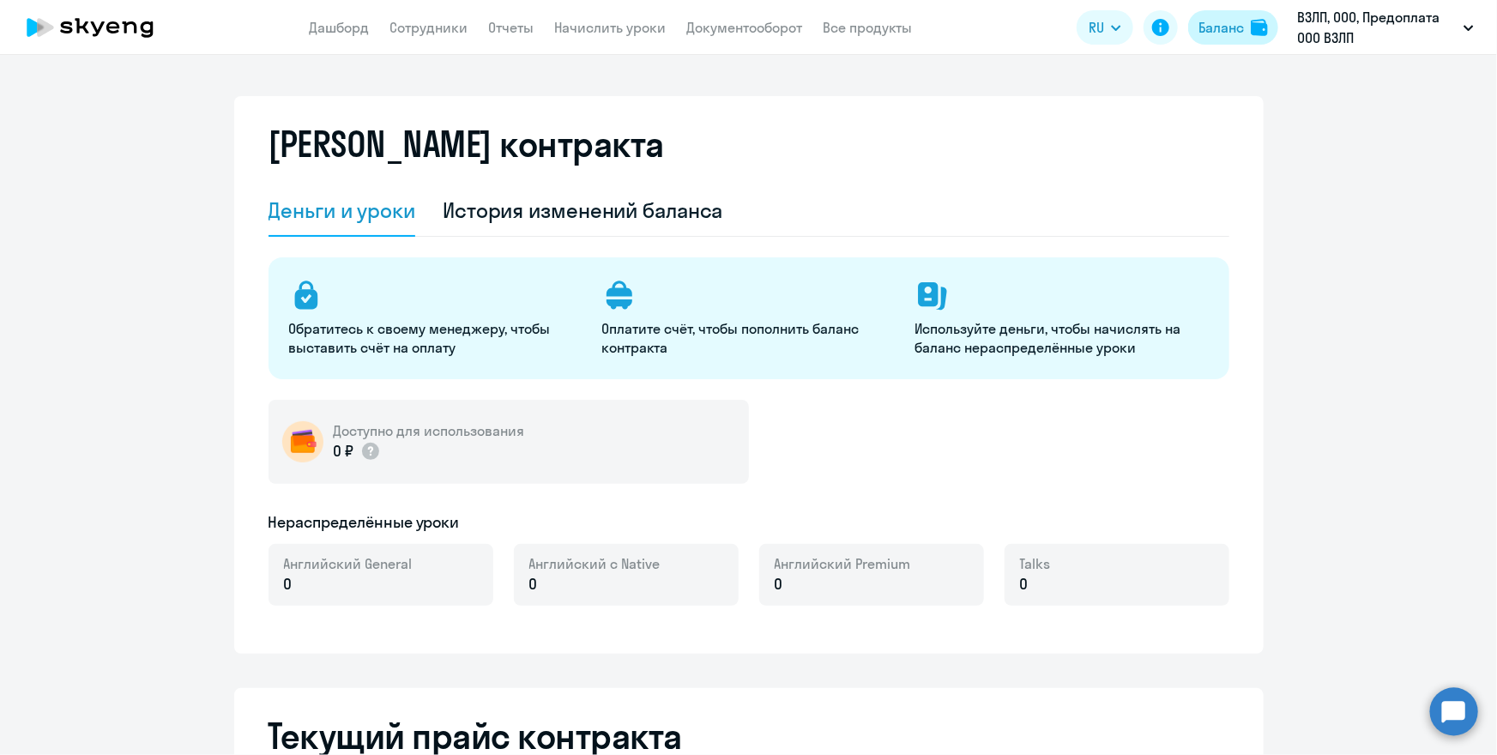
select select "english_adult_not_native_speaker"
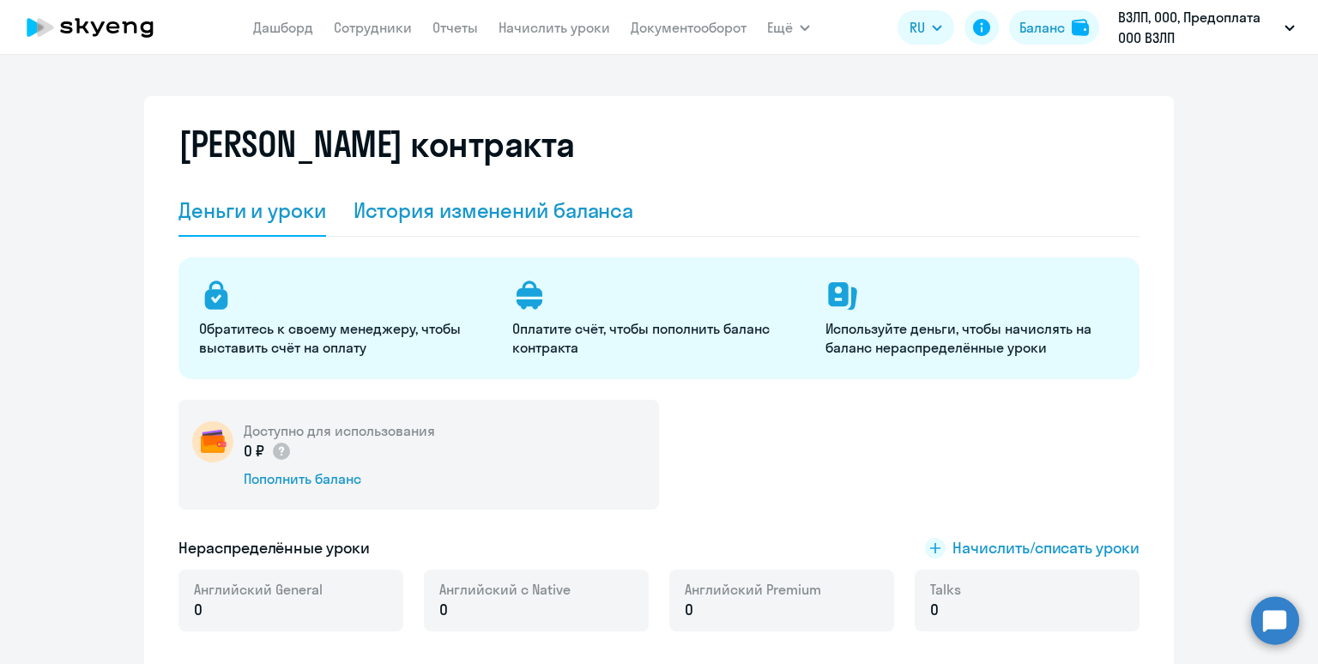
click at [489, 206] on div "История изменений баланса" at bounding box center [493, 209] width 280 height 27
